Goal: Information Seeking & Learning: Understand process/instructions

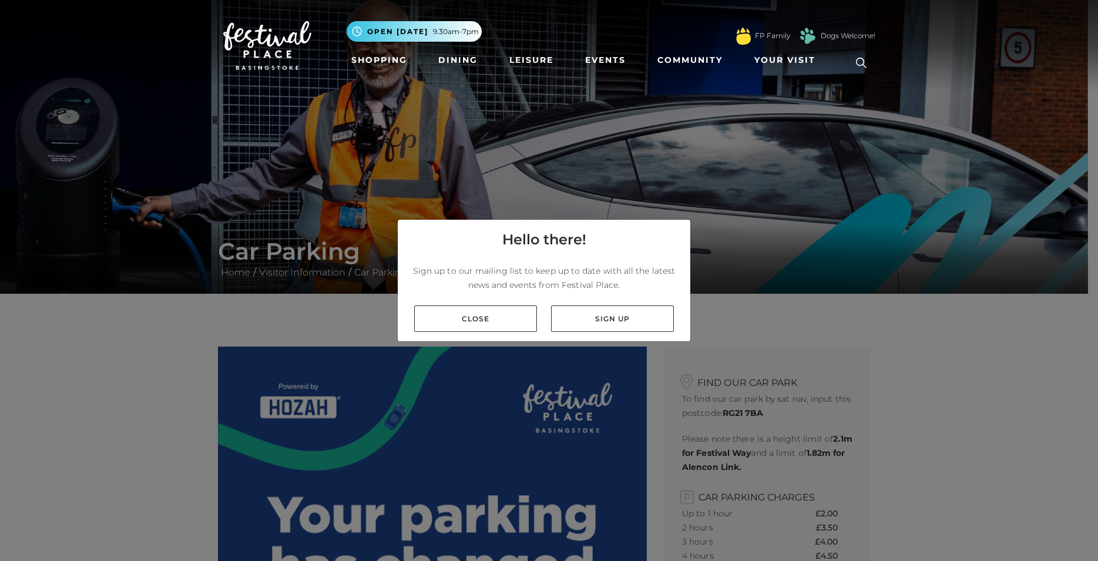
click at [486, 318] on link "Close" at bounding box center [475, 318] width 123 height 26
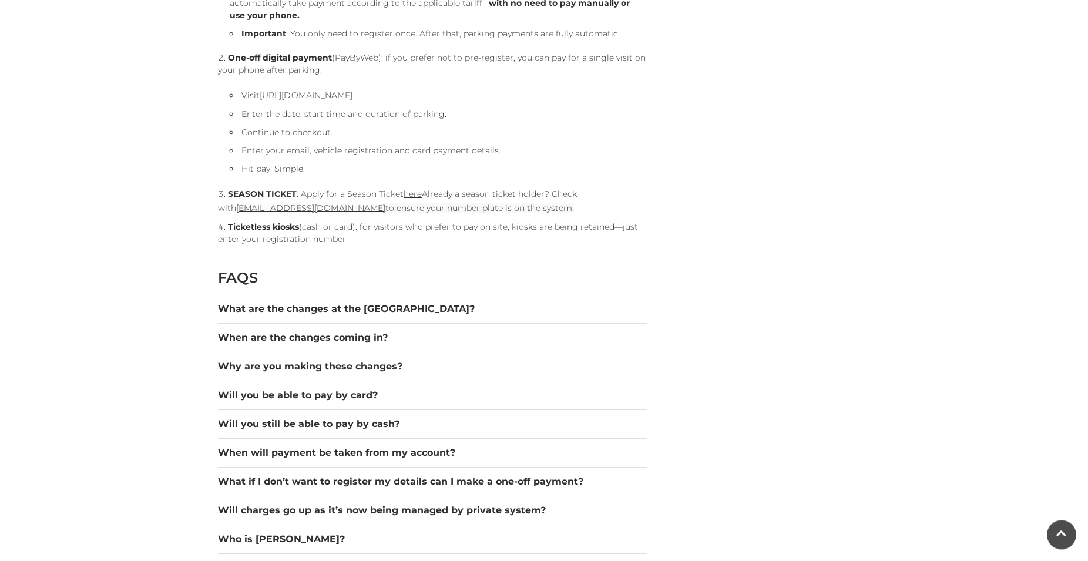
scroll to position [1446, 0]
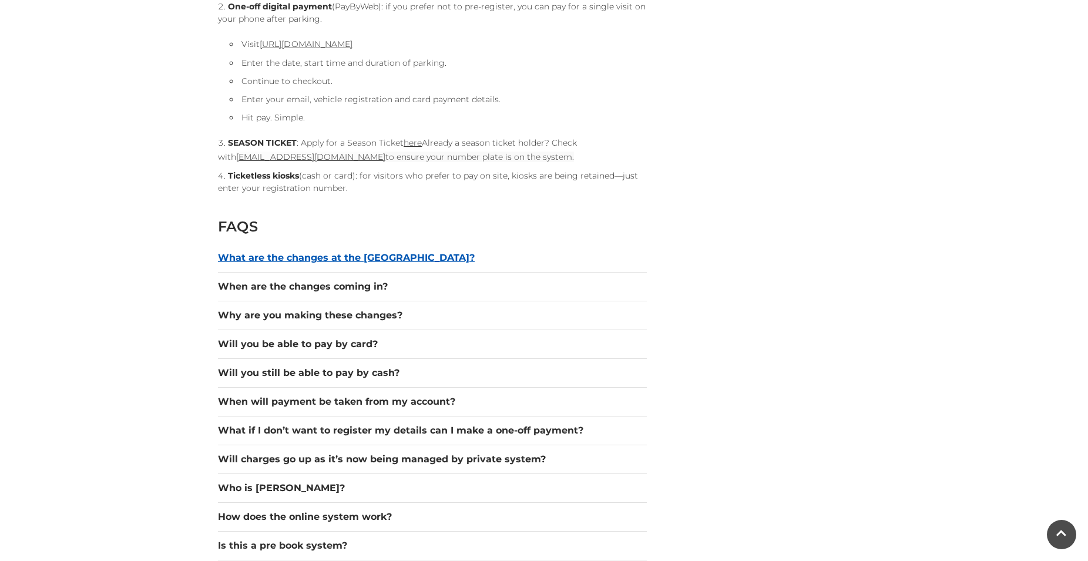
click at [345, 256] on button "What are the changes at the [GEOGRAPHIC_DATA]?" at bounding box center [432, 258] width 429 height 14
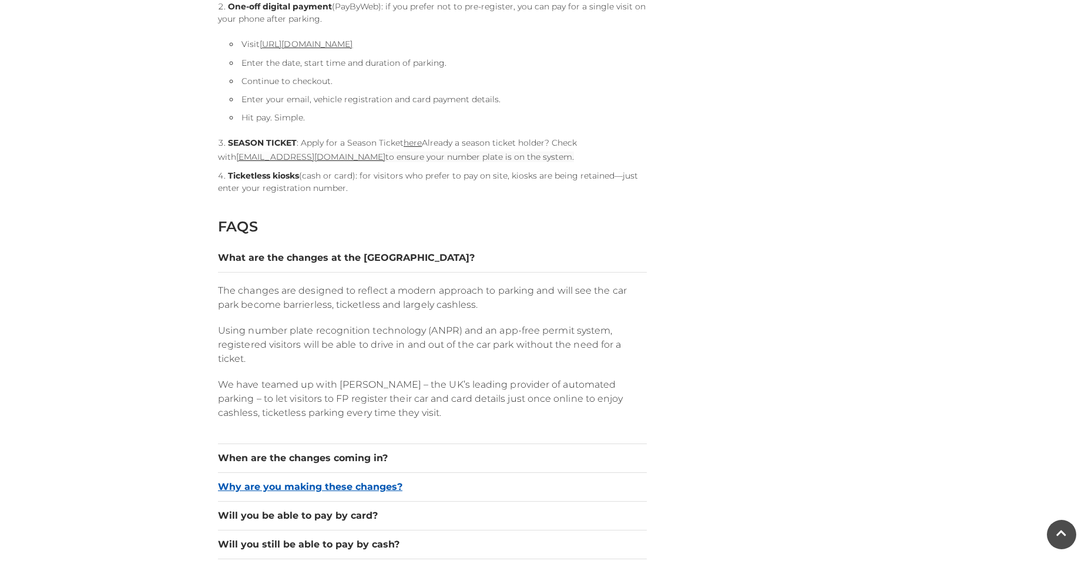
click at [321, 484] on button "Why are you making these changes?" at bounding box center [432, 487] width 429 height 14
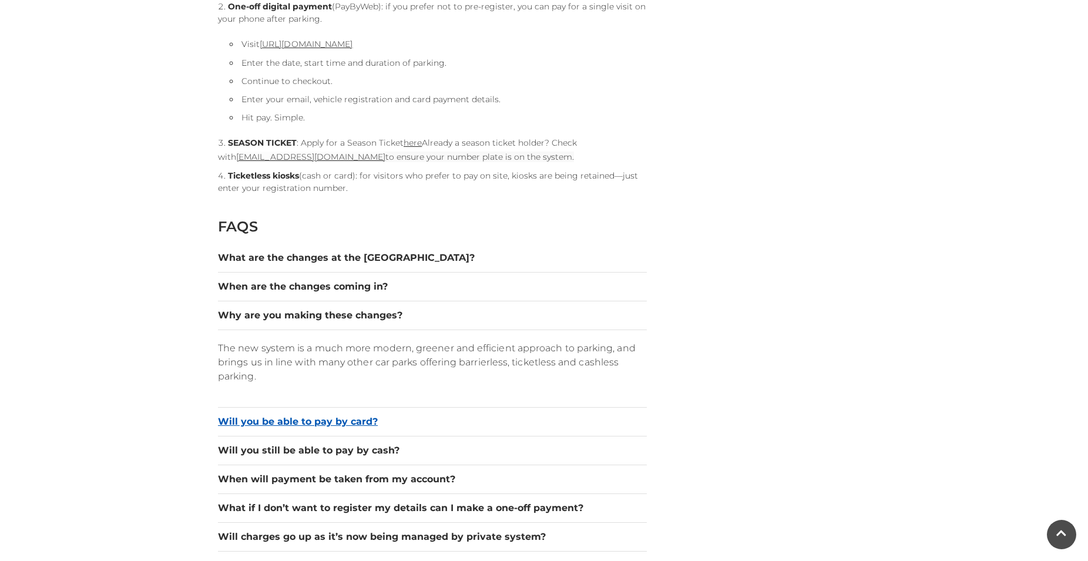
click at [323, 426] on button "Will you be able to pay by card?" at bounding box center [432, 422] width 429 height 14
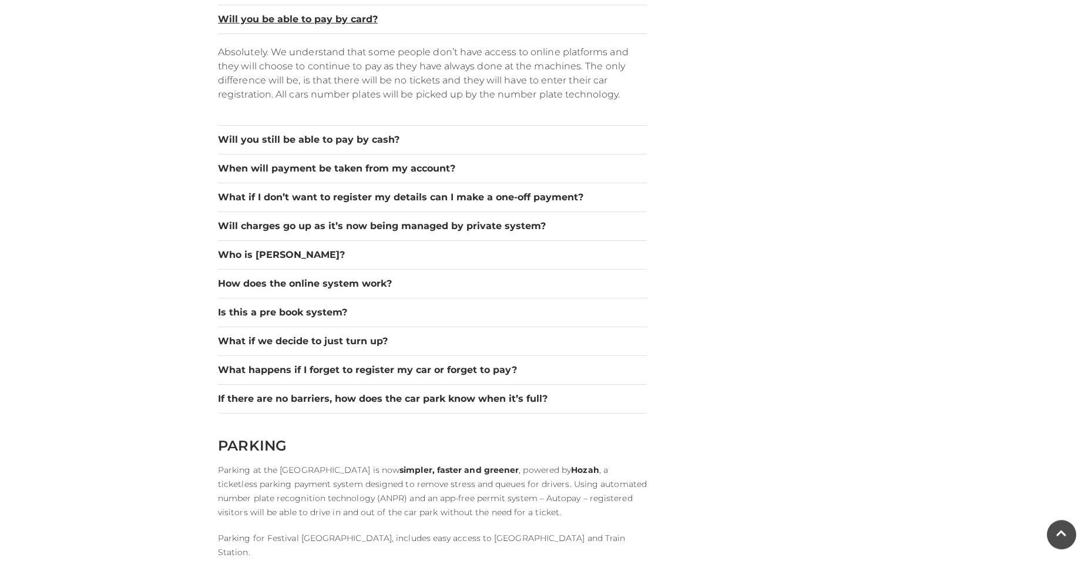
scroll to position [1791, 0]
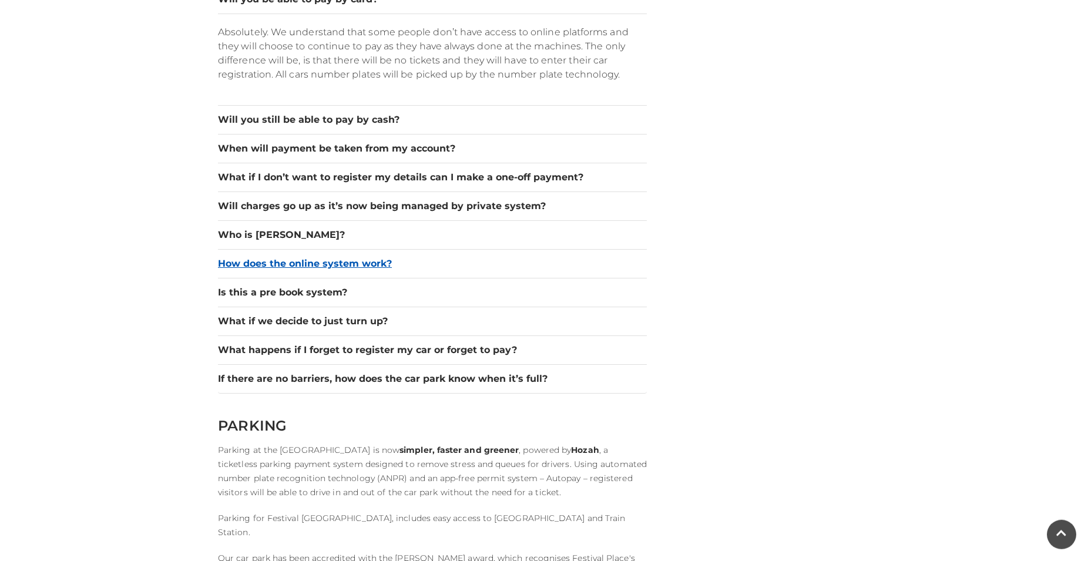
click at [334, 265] on button "How does the online system work?" at bounding box center [432, 264] width 429 height 14
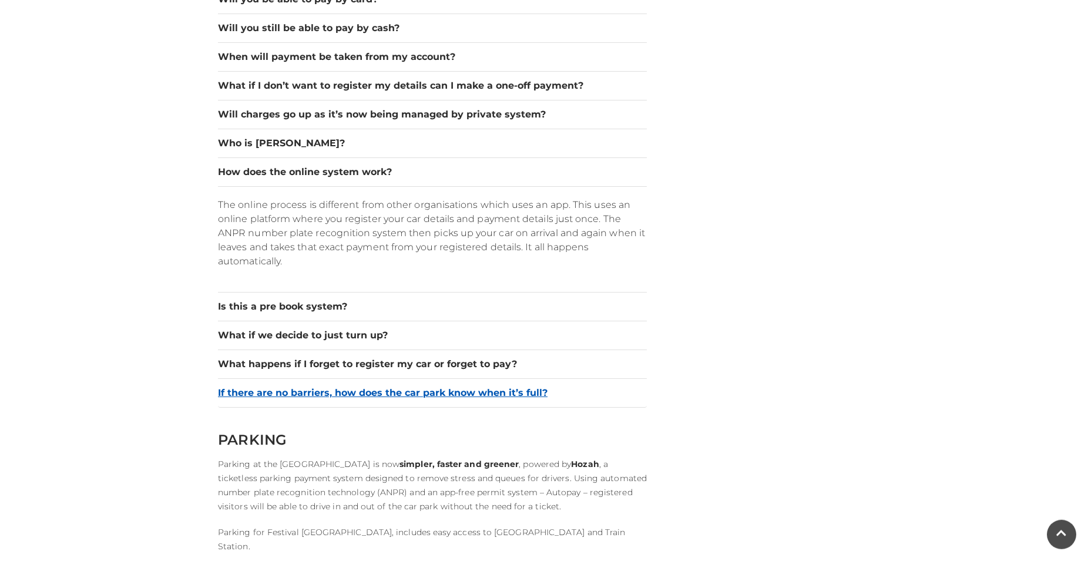
click at [331, 398] on button "If there are no barriers, how does the car park know when it’s full?" at bounding box center [432, 393] width 429 height 14
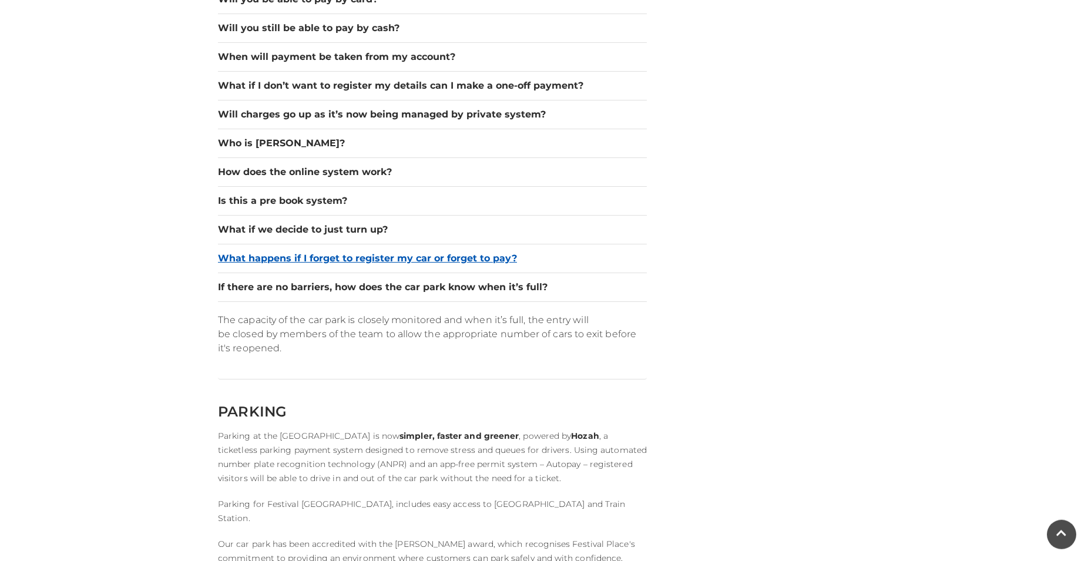
click at [341, 260] on button "What happens if I forget to register my car or forget to pay?" at bounding box center [432, 258] width 429 height 14
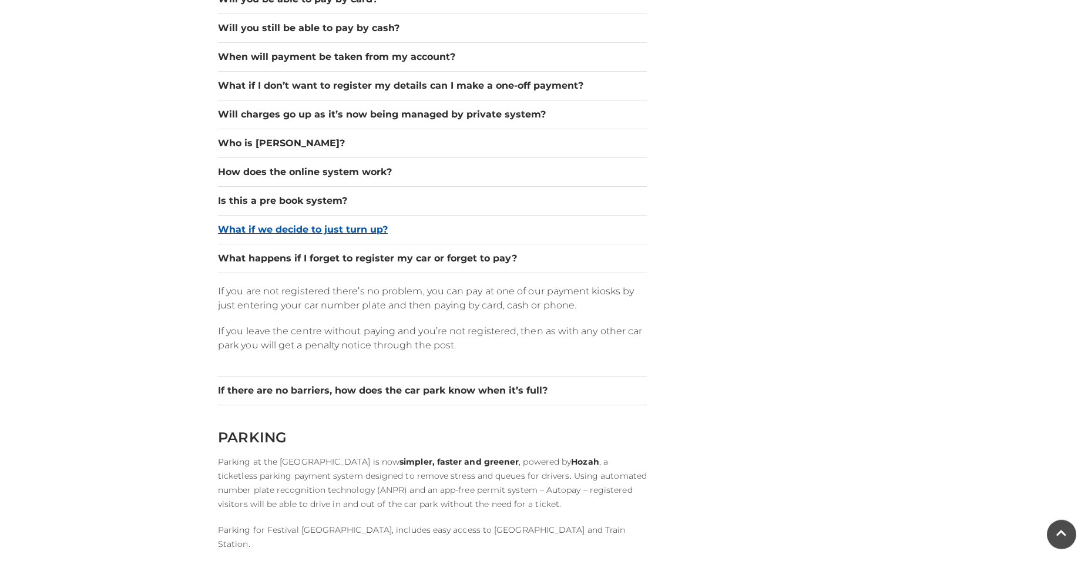
click at [341, 231] on button "What if we decide to just turn up?" at bounding box center [432, 230] width 429 height 14
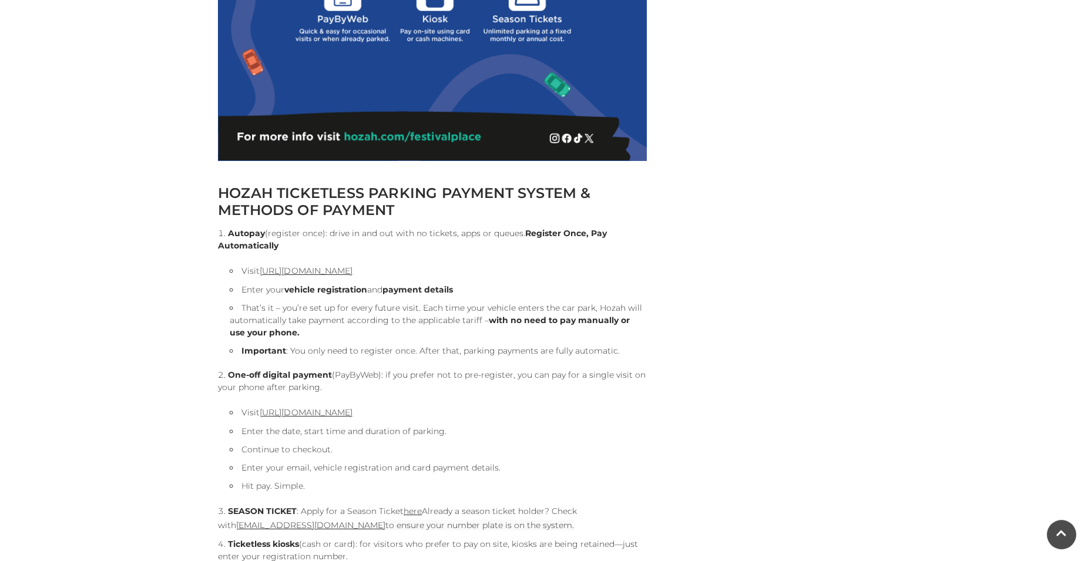
scroll to position [1037, 0]
